Goal: Download file/media

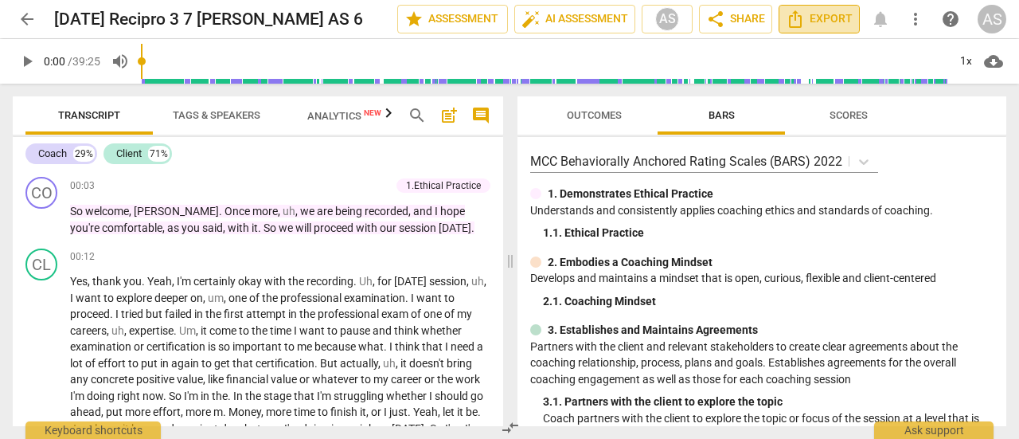
click at [838, 23] on span "Export" at bounding box center [819, 19] width 67 height 19
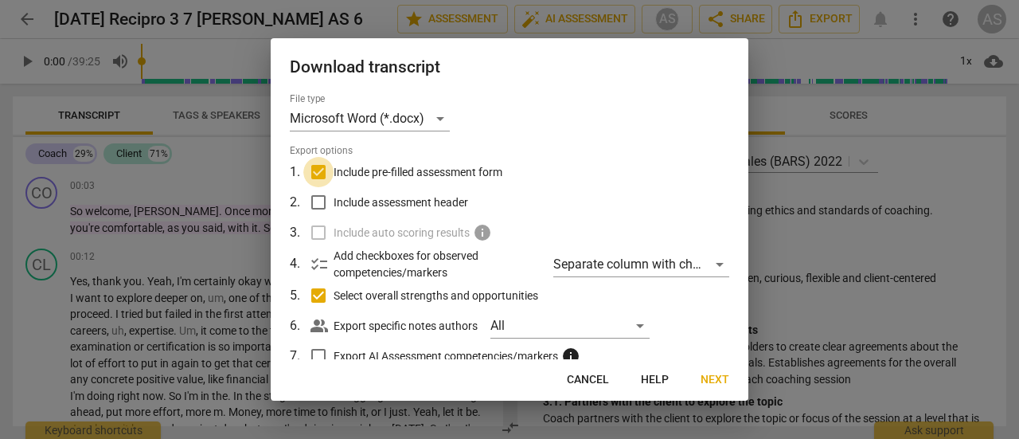
click at [319, 176] on input "Include pre-filled assessment form" at bounding box center [318, 172] width 30 height 30
checkbox input "false"
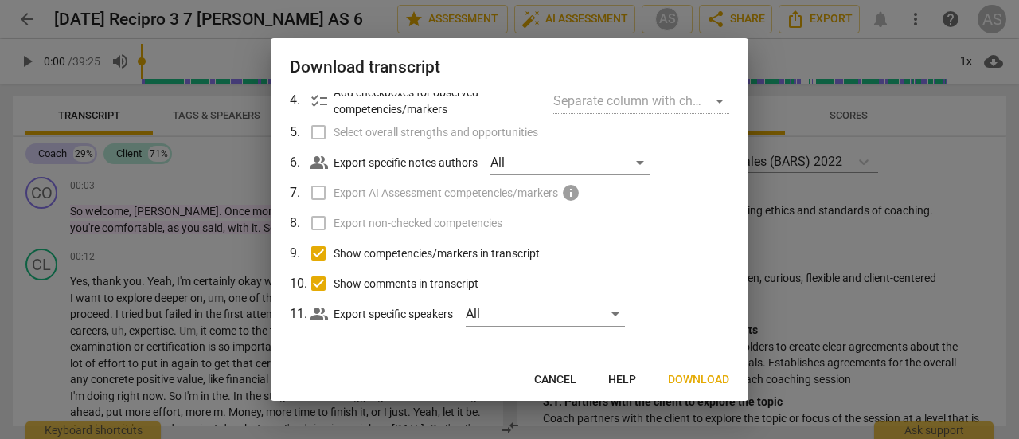
scroll to position [164, 0]
click at [323, 257] on input "Show competencies/markers in transcript" at bounding box center [318, 252] width 30 height 30
checkbox input "false"
click at [322, 279] on input "Show comments in transcript" at bounding box center [318, 283] width 30 height 30
checkbox input "false"
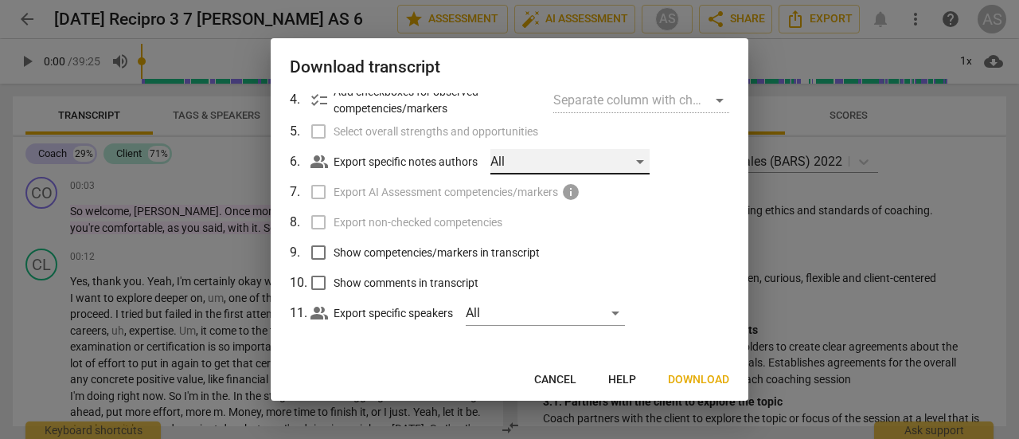
click at [636, 165] on div "All" at bounding box center [570, 161] width 159 height 25
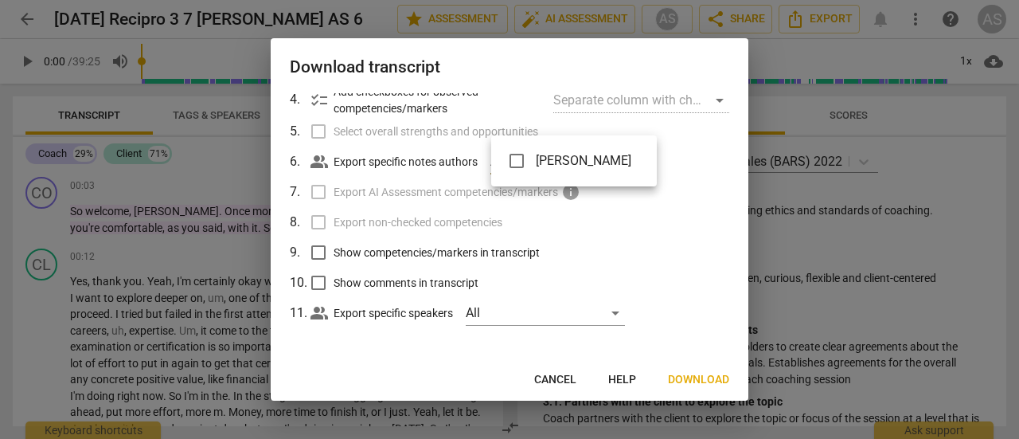
click at [688, 170] on div at bounding box center [509, 219] width 1019 height 439
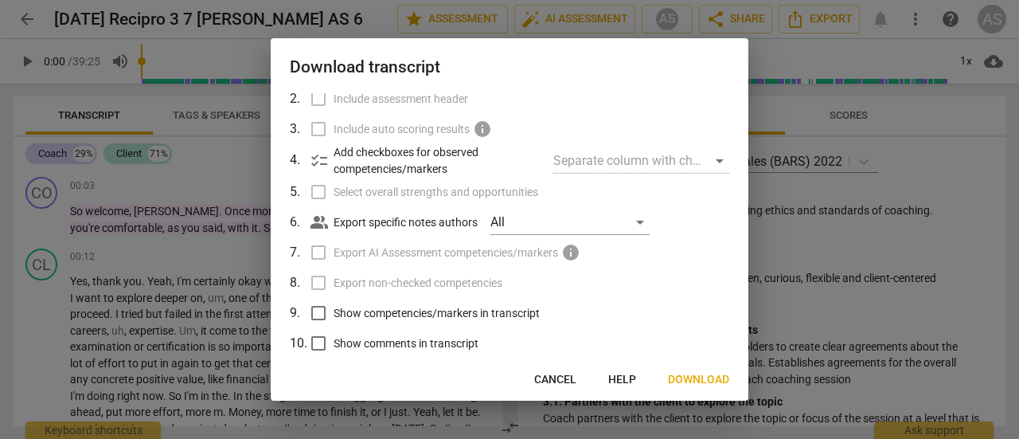
scroll to position [84, 0]
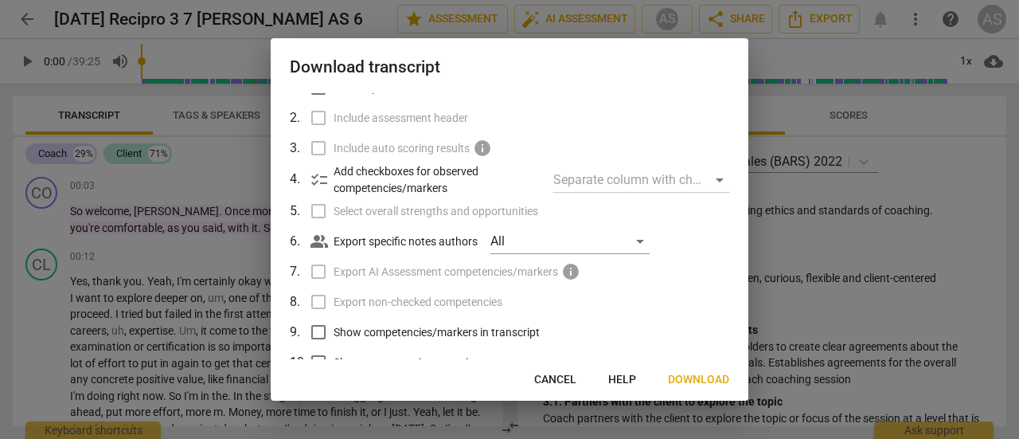
click at [715, 176] on div "Separate column with check marks" at bounding box center [641, 179] width 176 height 25
click at [710, 182] on div "Separate column with check marks" at bounding box center [641, 179] width 176 height 25
click at [322, 173] on span "checklist" at bounding box center [319, 179] width 19 height 19
click at [739, 163] on div "File type Microsoft Word (*.docx) Export options 1 . Include pre-filled assessm…" at bounding box center [510, 226] width 478 height 267
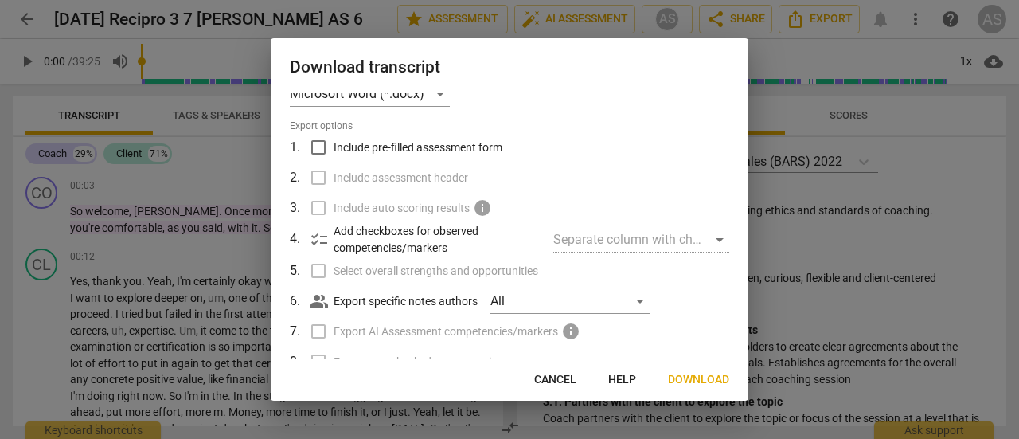
scroll to position [0, 0]
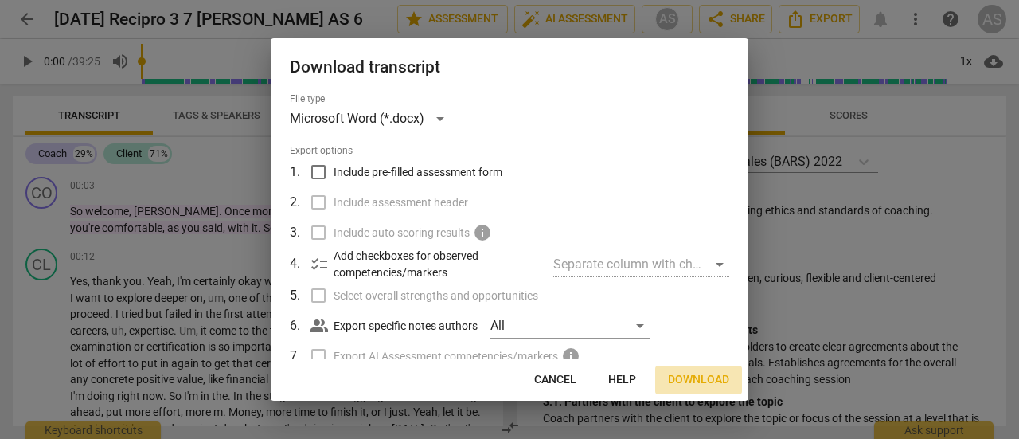
click at [710, 376] on span "Download" at bounding box center [698, 380] width 61 height 16
